Goal: Entertainment & Leisure: Consume media (video, audio)

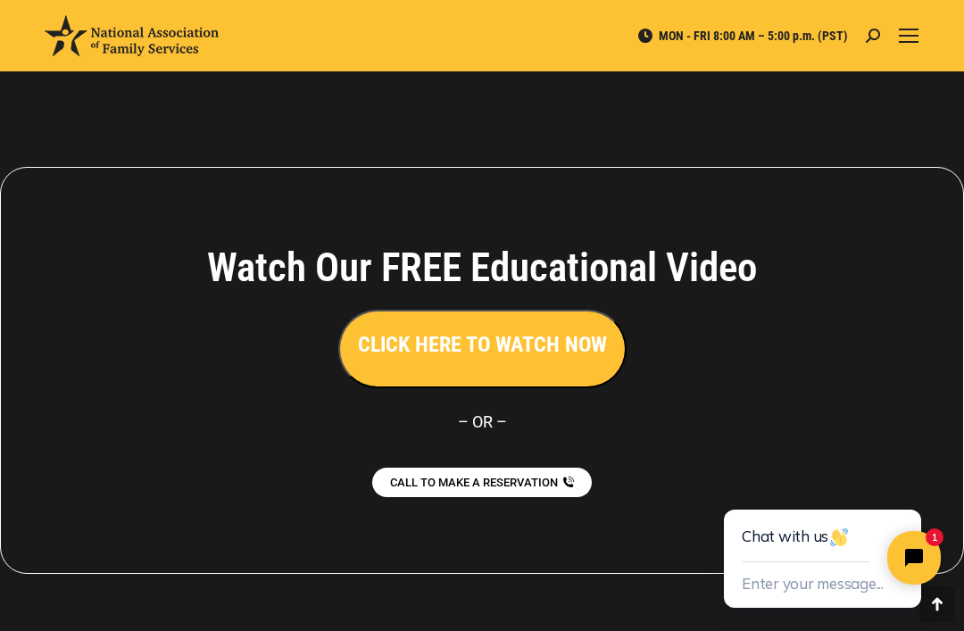
scroll to position [3313, 0]
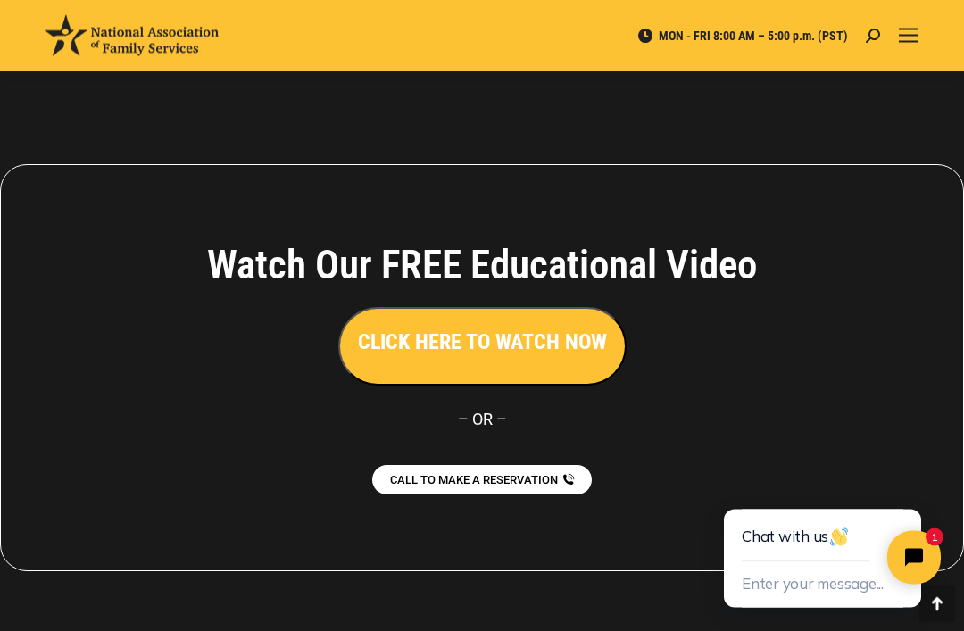
click at [475, 344] on h3 "CLICK HERE TO WATCH NOW" at bounding box center [482, 342] width 249 height 30
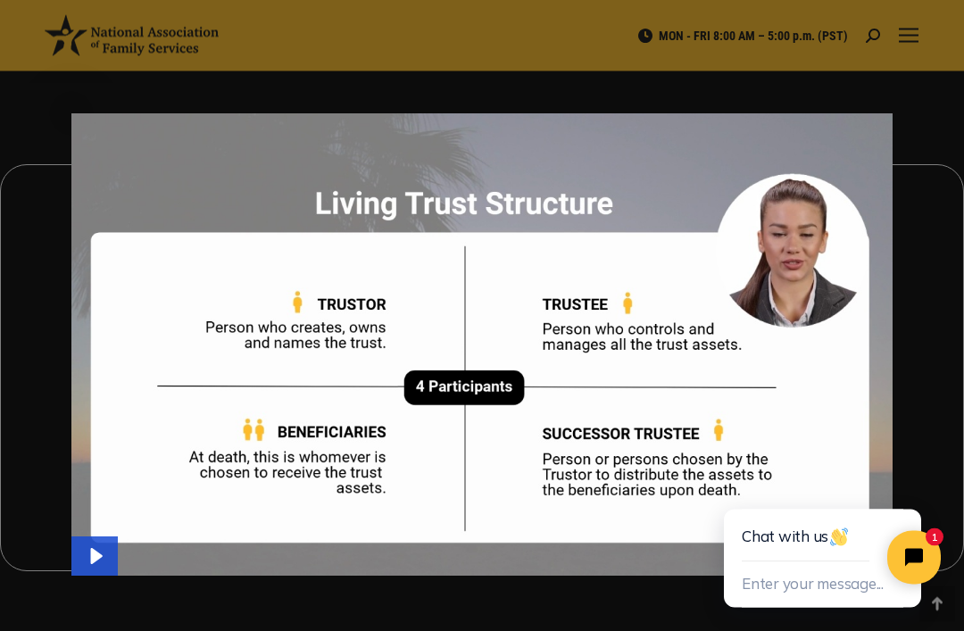
scroll to position [3314, 0]
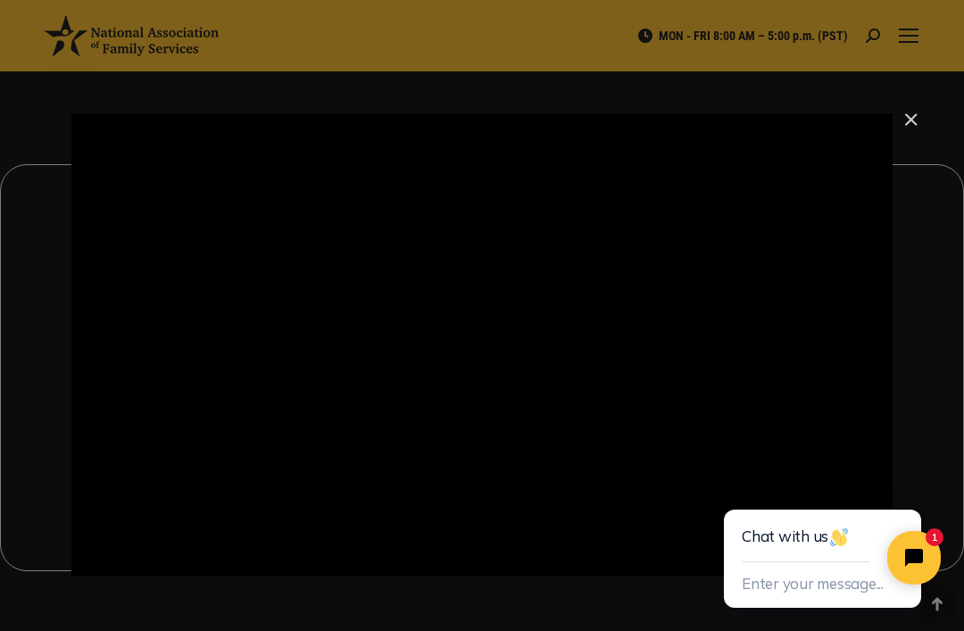
click at [440, 418] on div "Main Video - Full Webinar (Emma) Landon V1.4" at bounding box center [481, 344] width 821 height 462
click at [481, 323] on icon "Pause" at bounding box center [482, 325] width 100 height 100
click at [478, 329] on icon "Play Video" at bounding box center [482, 324] width 26 height 35
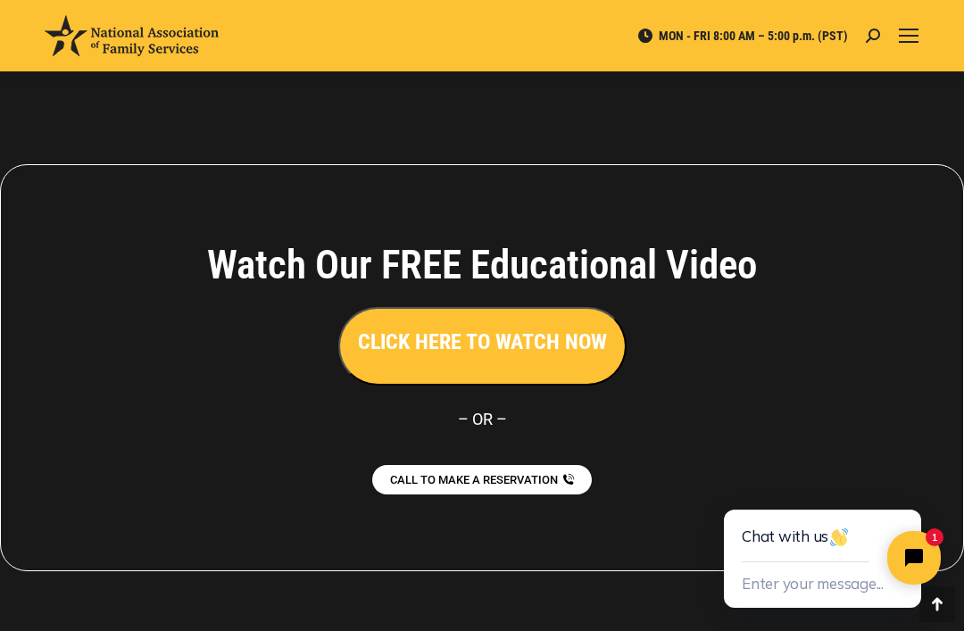
scroll to position [3342, 0]
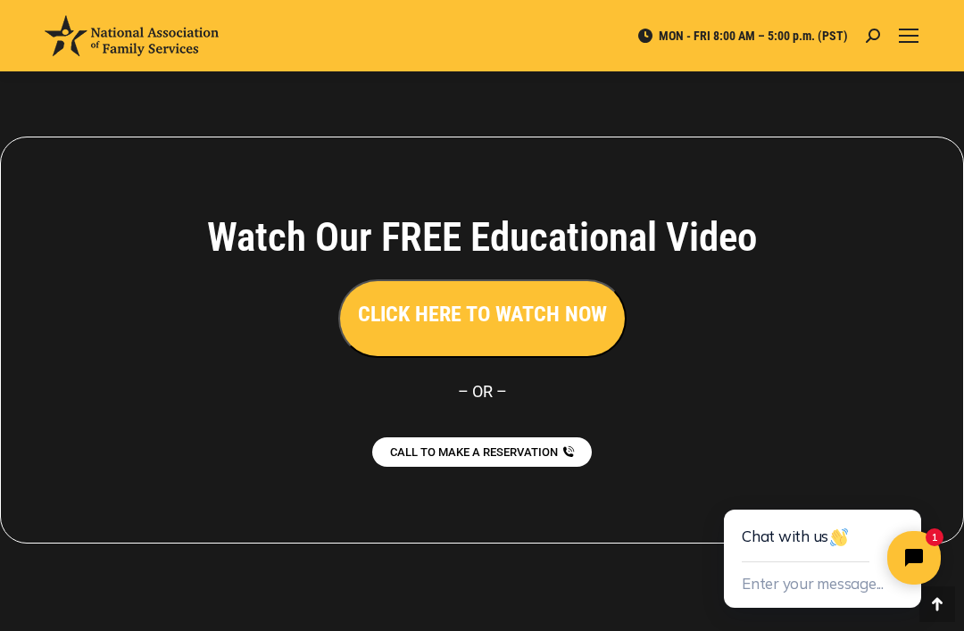
click at [753, 444] on div "CALL TO MAKE A RESERVATION" at bounding box center [482, 451] width 694 height 32
click at [447, 321] on h3 "CLICK HERE TO WATCH NOW" at bounding box center [482, 314] width 249 height 30
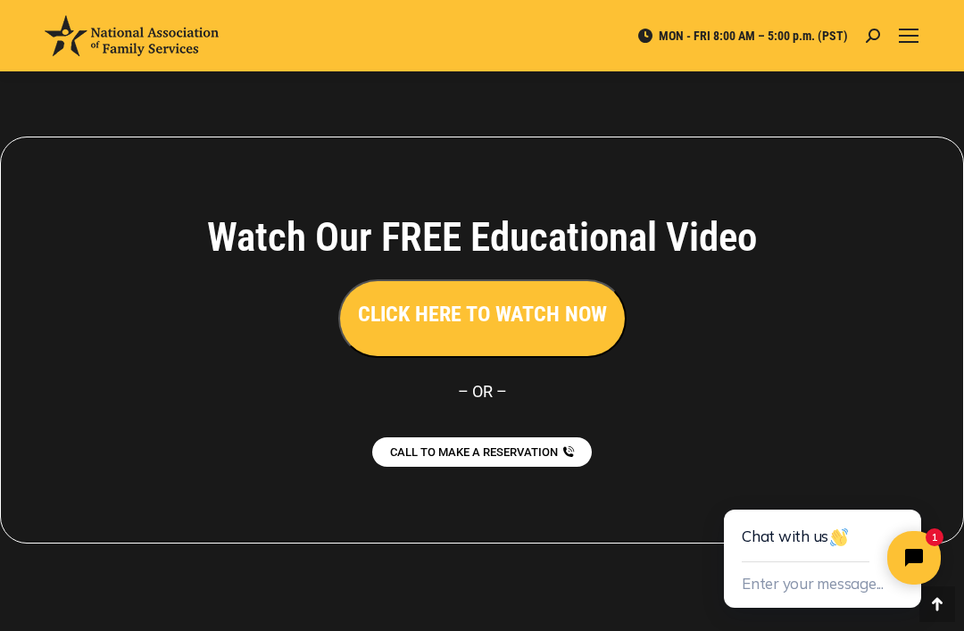
click at [484, 319] on h3 "CLICK HERE TO WATCH NOW" at bounding box center [482, 314] width 249 height 30
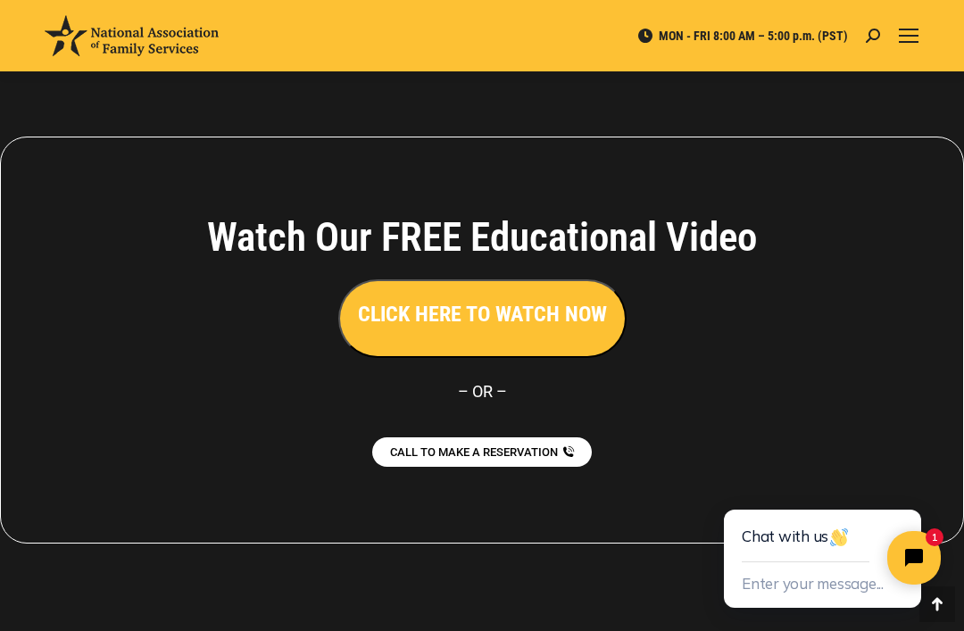
click at [903, 36] on span "Mobile menu icon" at bounding box center [909, 36] width 20 height 2
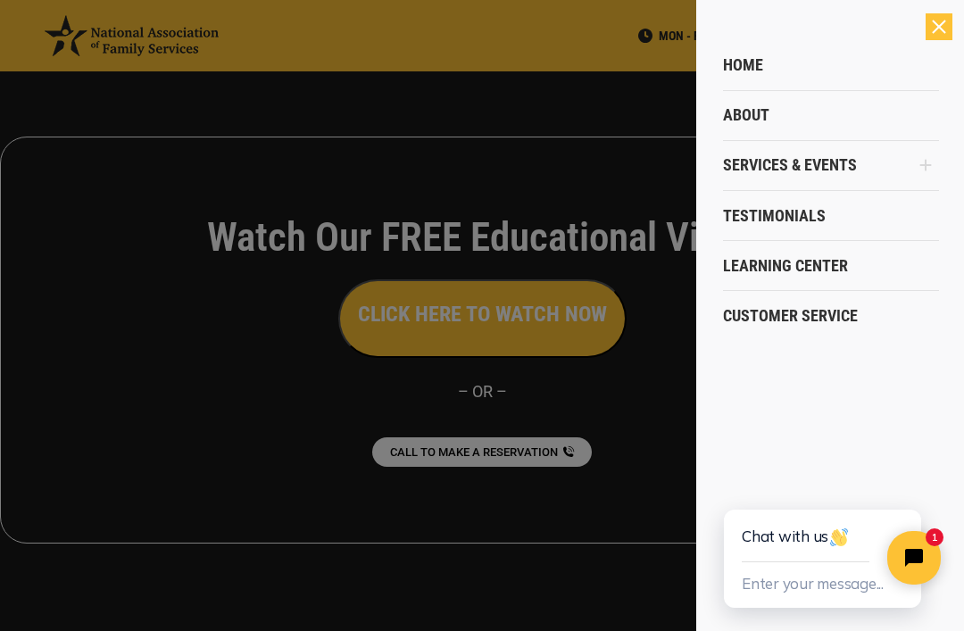
click at [781, 219] on span "Testimonials" at bounding box center [774, 216] width 103 height 20
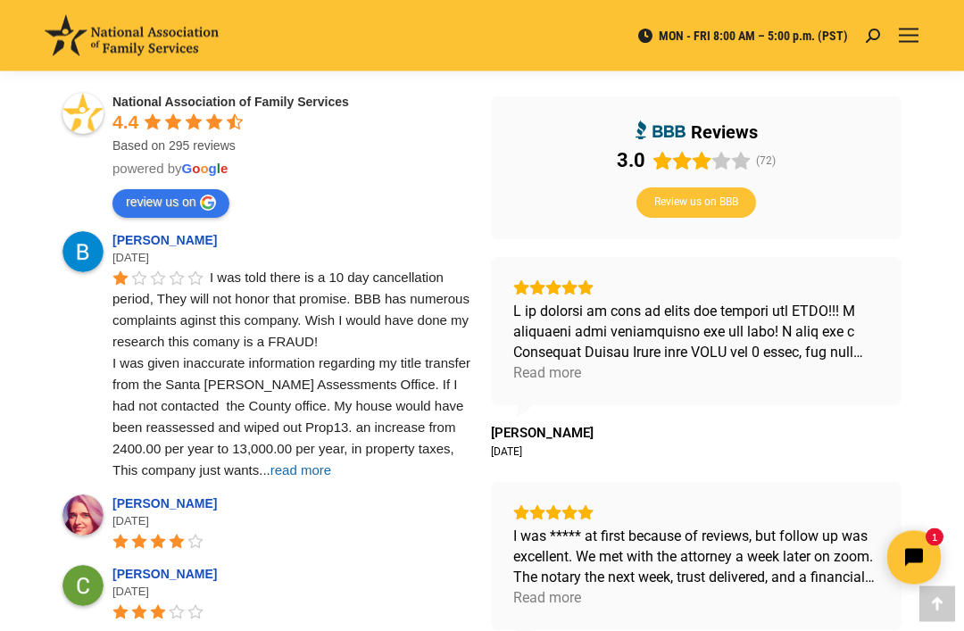
scroll to position [625, 0]
click at [294, 471] on span "read more" at bounding box center [300, 469] width 61 height 15
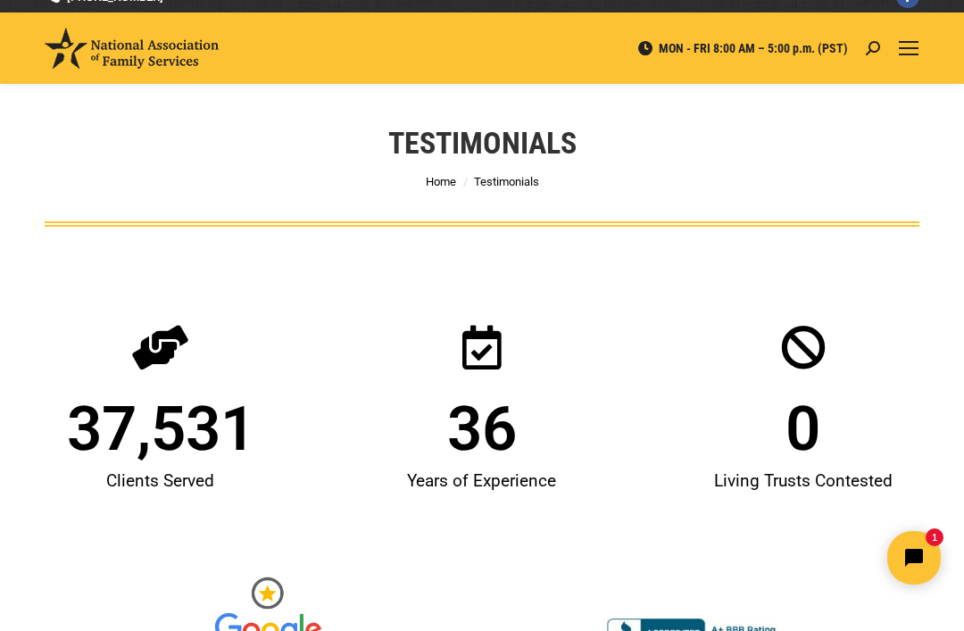
scroll to position [0, 0]
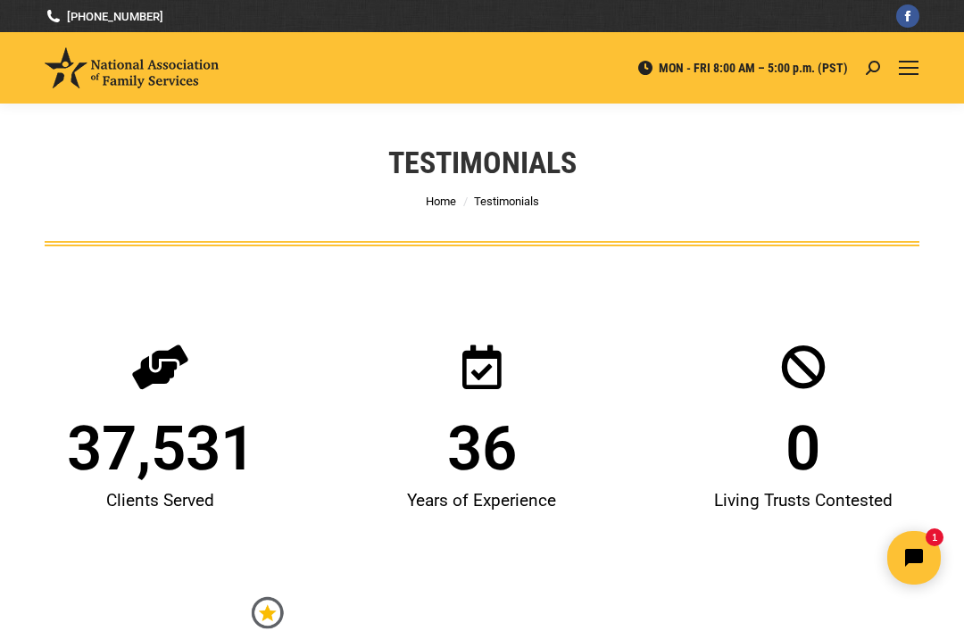
click at [906, 68] on span "Mobile menu icon" at bounding box center [909, 68] width 20 height 2
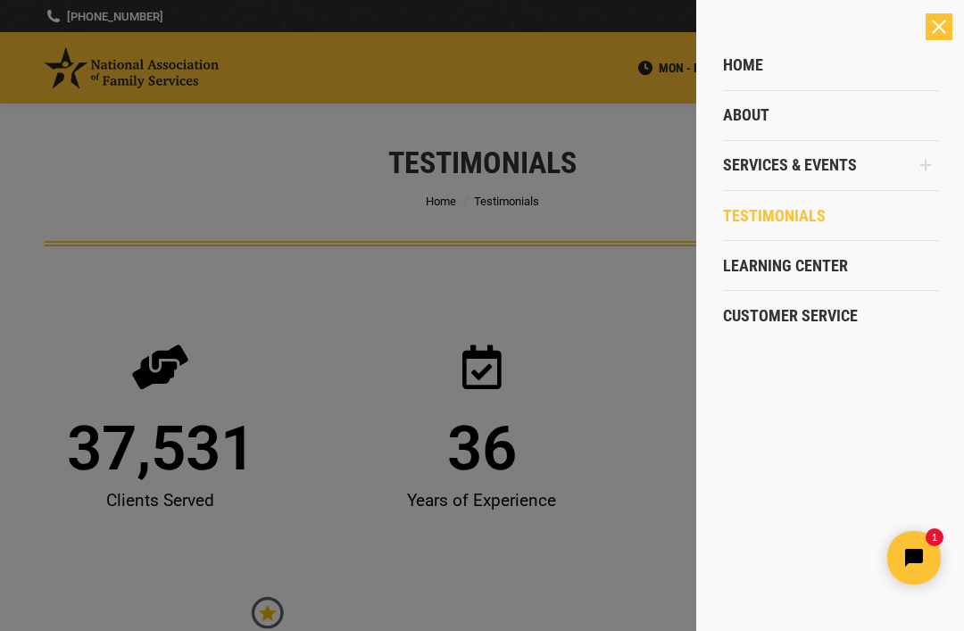
click at [737, 68] on span "Home" at bounding box center [743, 65] width 40 height 20
click at [941, 28] on span "Close" at bounding box center [939, 27] width 14 height 14
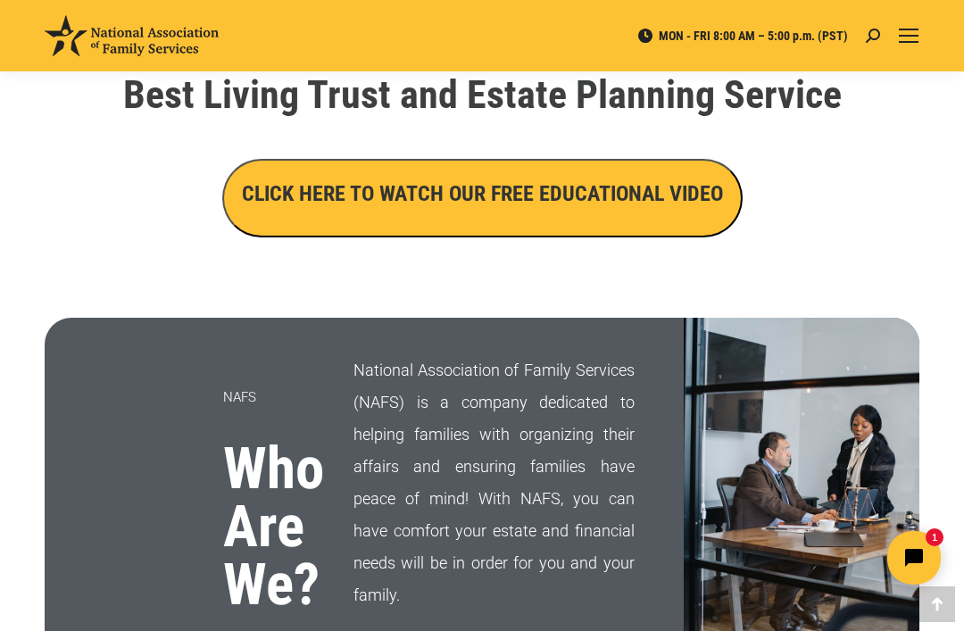
scroll to position [658, 0]
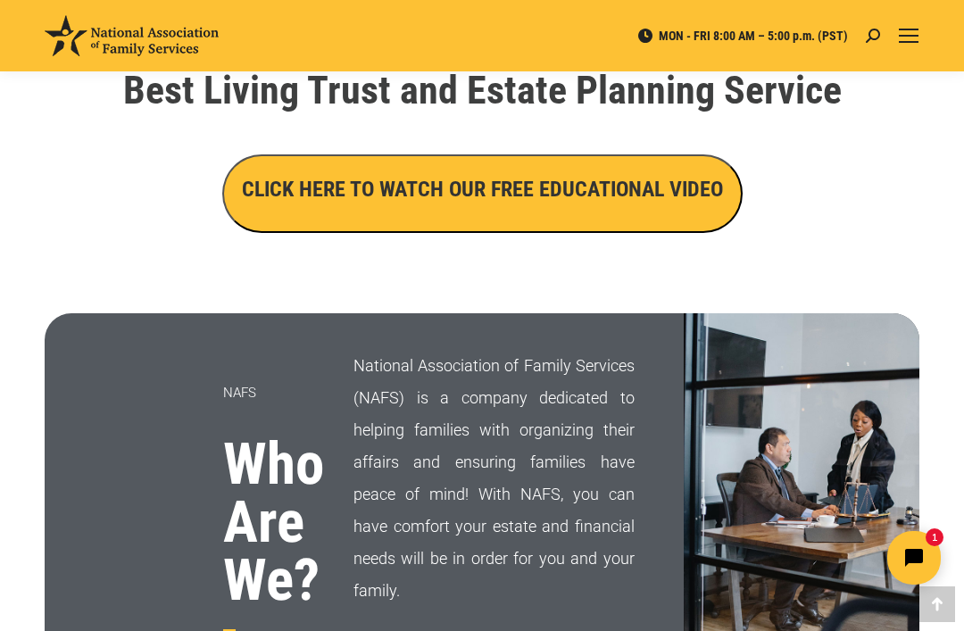
click at [508, 186] on h3 "CLICK HERE TO WATCH OUR FREE EDUCATIONAL VIDEO" at bounding box center [482, 189] width 481 height 30
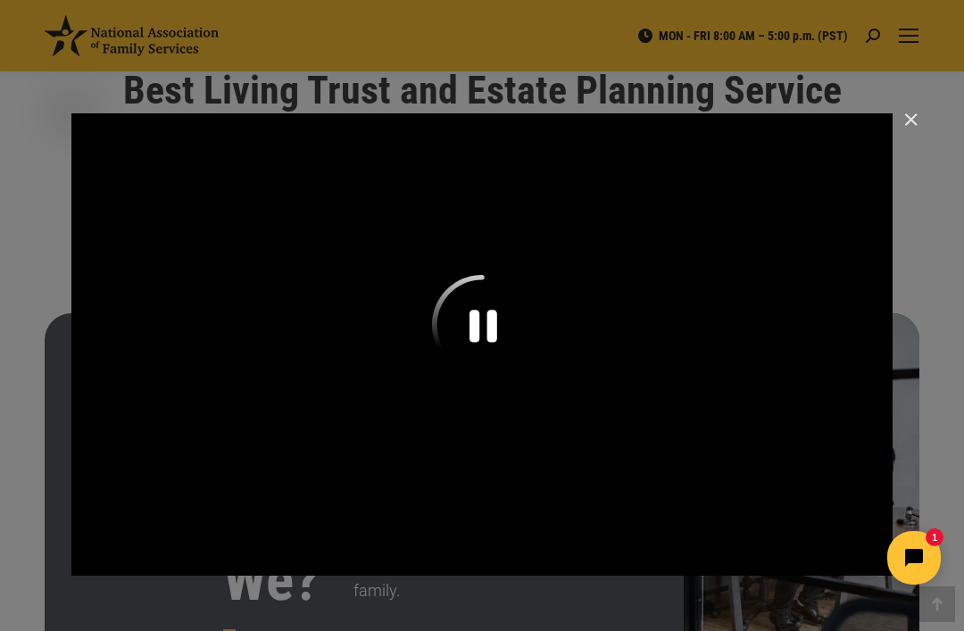
click at [461, 328] on icon "Pause" at bounding box center [482, 325] width 100 height 100
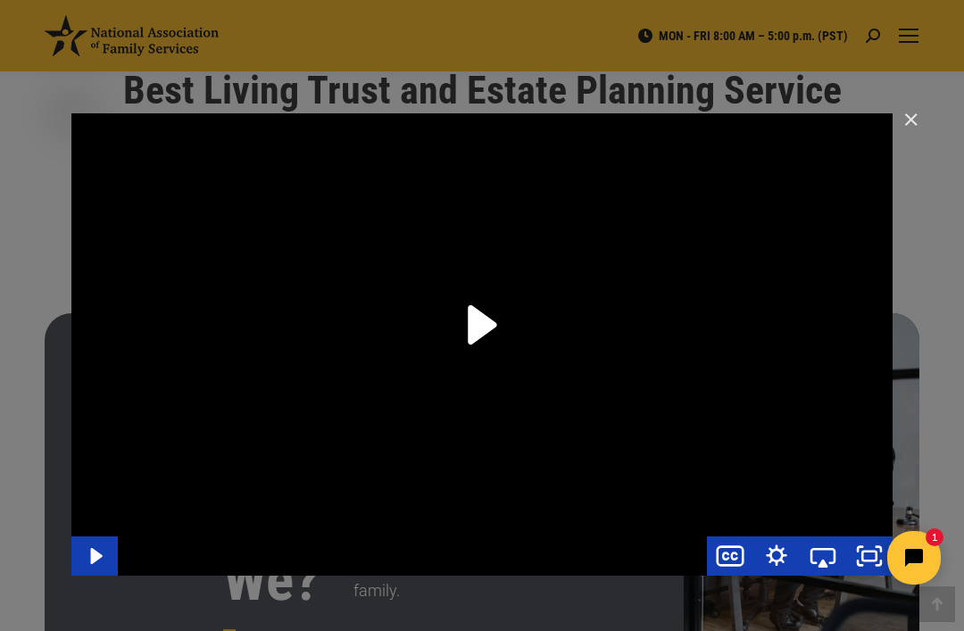
click at [485, 332] on icon "Play Video" at bounding box center [482, 324] width 29 height 39
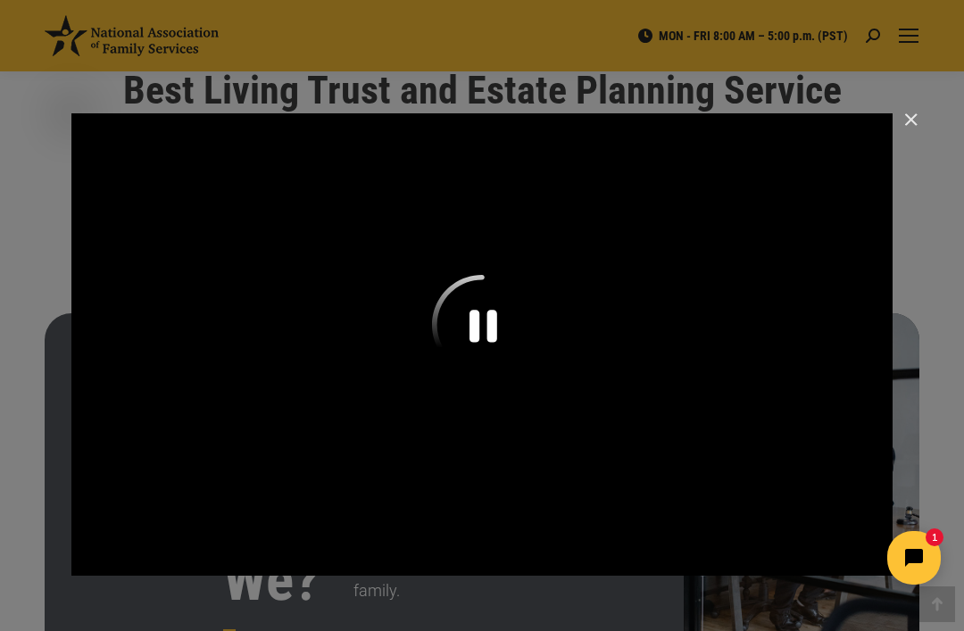
click at [480, 324] on icon "Pause" at bounding box center [482, 325] width 100 height 100
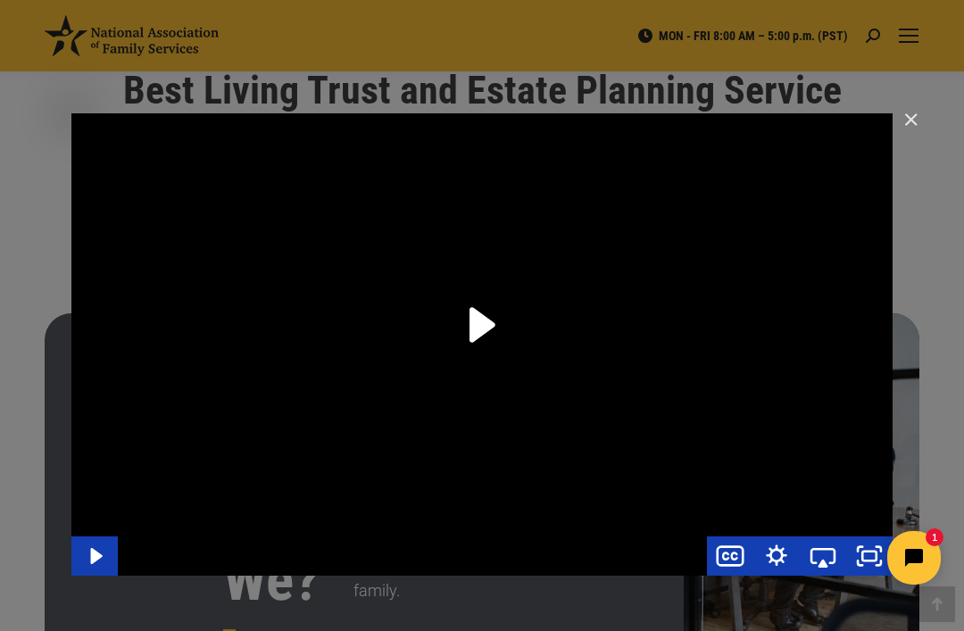
click at [487, 337] on icon "Play Video" at bounding box center [482, 325] width 100 height 100
click at [487, 325] on icon "Pause" at bounding box center [483, 326] width 31 height 37
click at [490, 318] on icon "Play Video" at bounding box center [482, 325] width 112 height 112
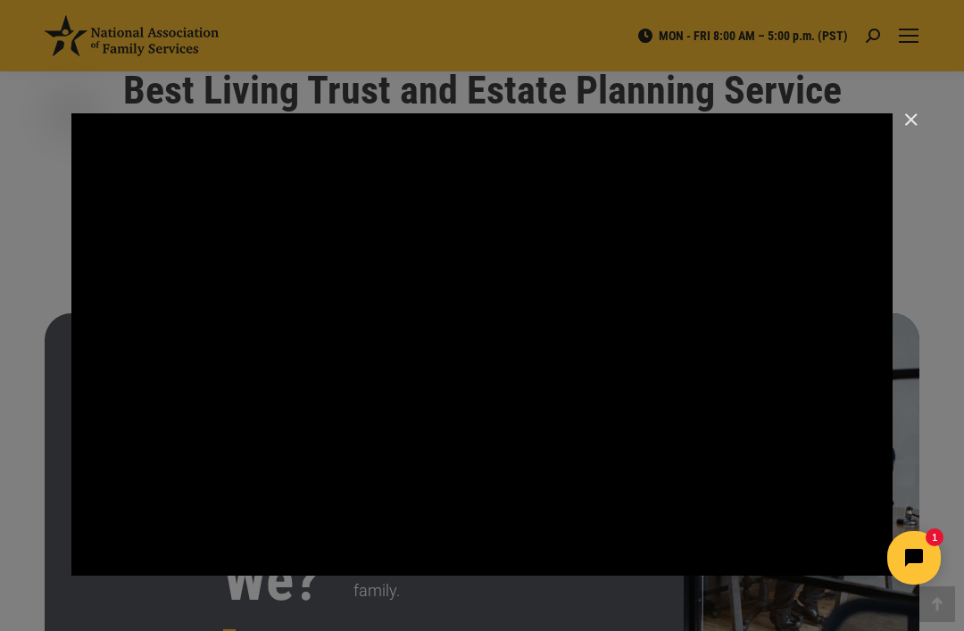
click at [470, 337] on div "Main Video - Full Webinar (Emma) Landon V1.4" at bounding box center [481, 344] width 821 height 462
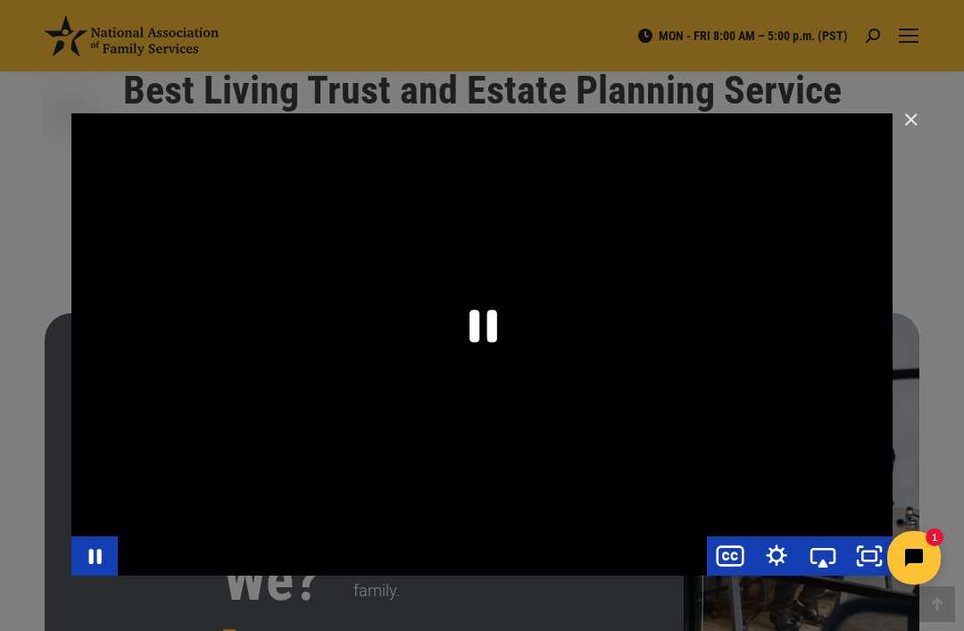
scroll to position [655, 0]
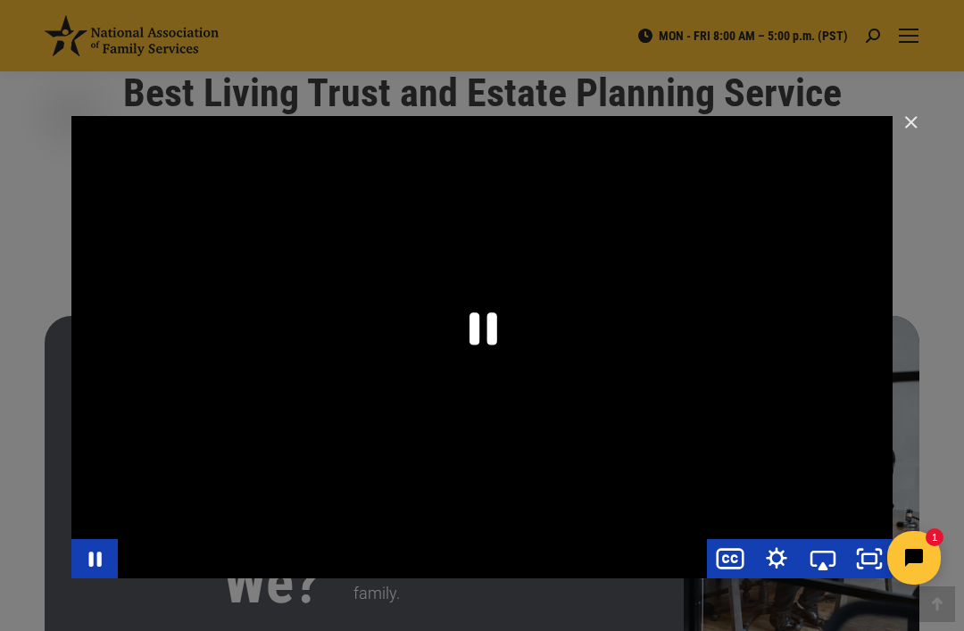
click at [616, 258] on div "Main Video - Full Webinar (Emma) Landon V1.4" at bounding box center [481, 347] width 821 height 462
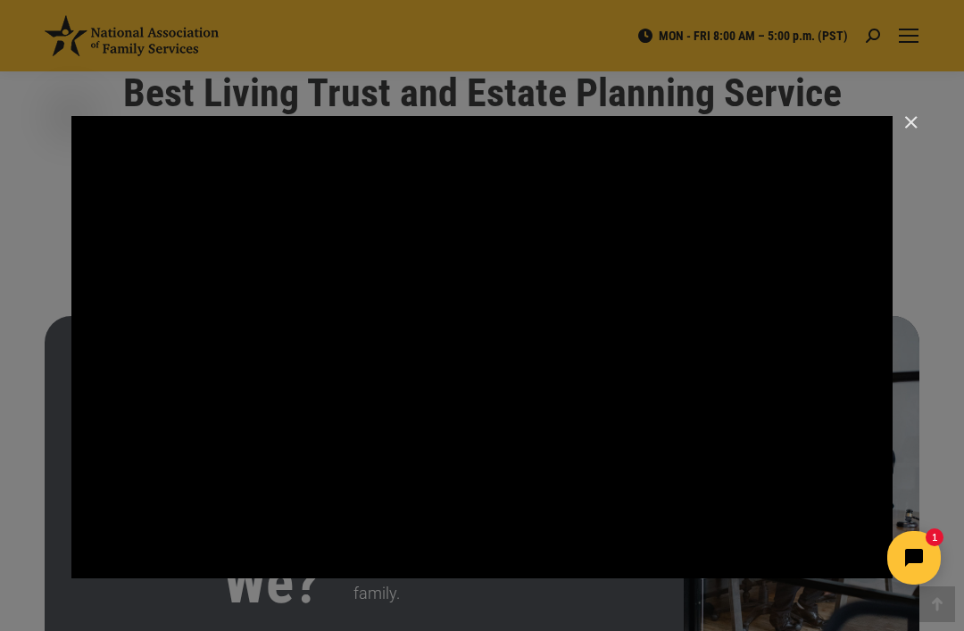
click at [486, 300] on div "Main Video - Full Webinar (Emma) Landon V1.4" at bounding box center [481, 347] width 821 height 462
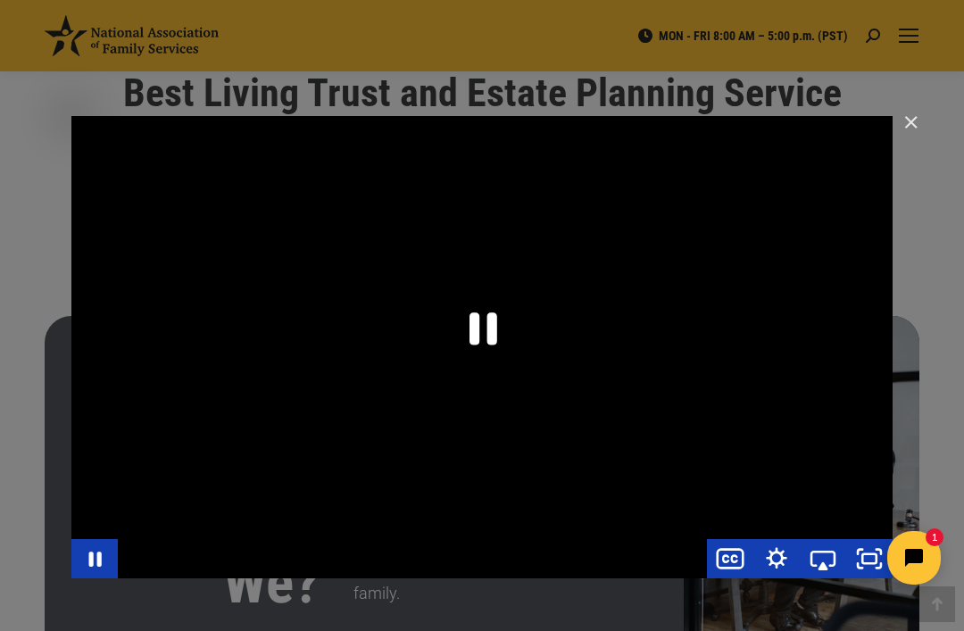
click at [484, 334] on icon "Pause" at bounding box center [482, 328] width 100 height 100
click at [477, 331] on icon "Play Video" at bounding box center [482, 327] width 26 height 35
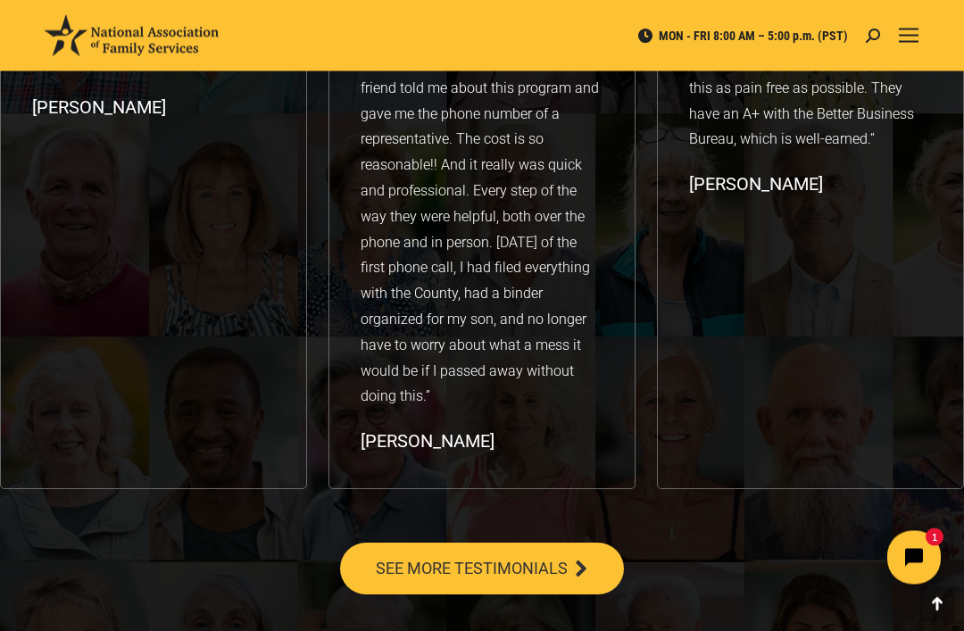
scroll to position [3046, 0]
